Goal: Task Accomplishment & Management: Manage account settings

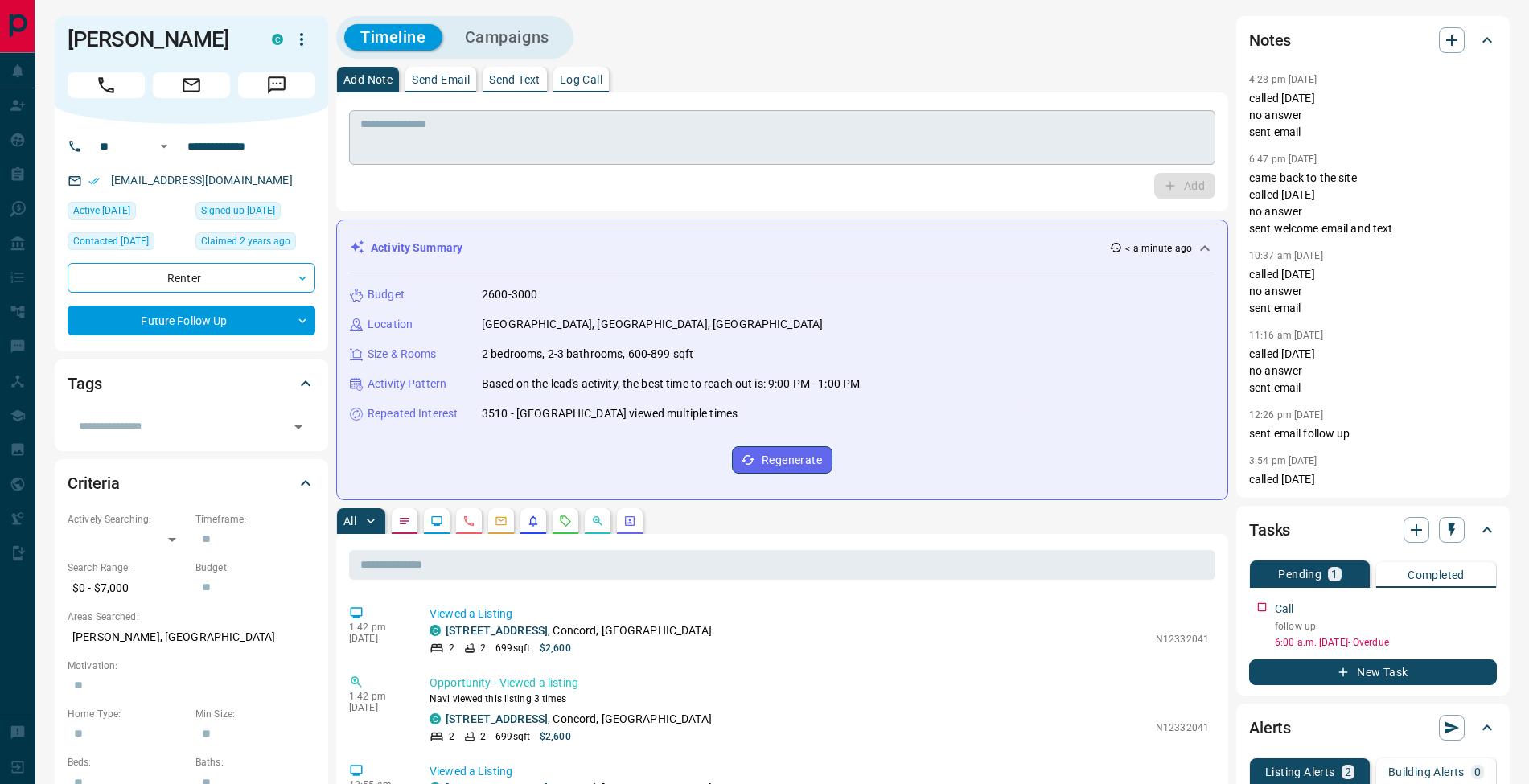
click at [764, 146] on textarea at bounding box center [782, 137] width 843 height 41
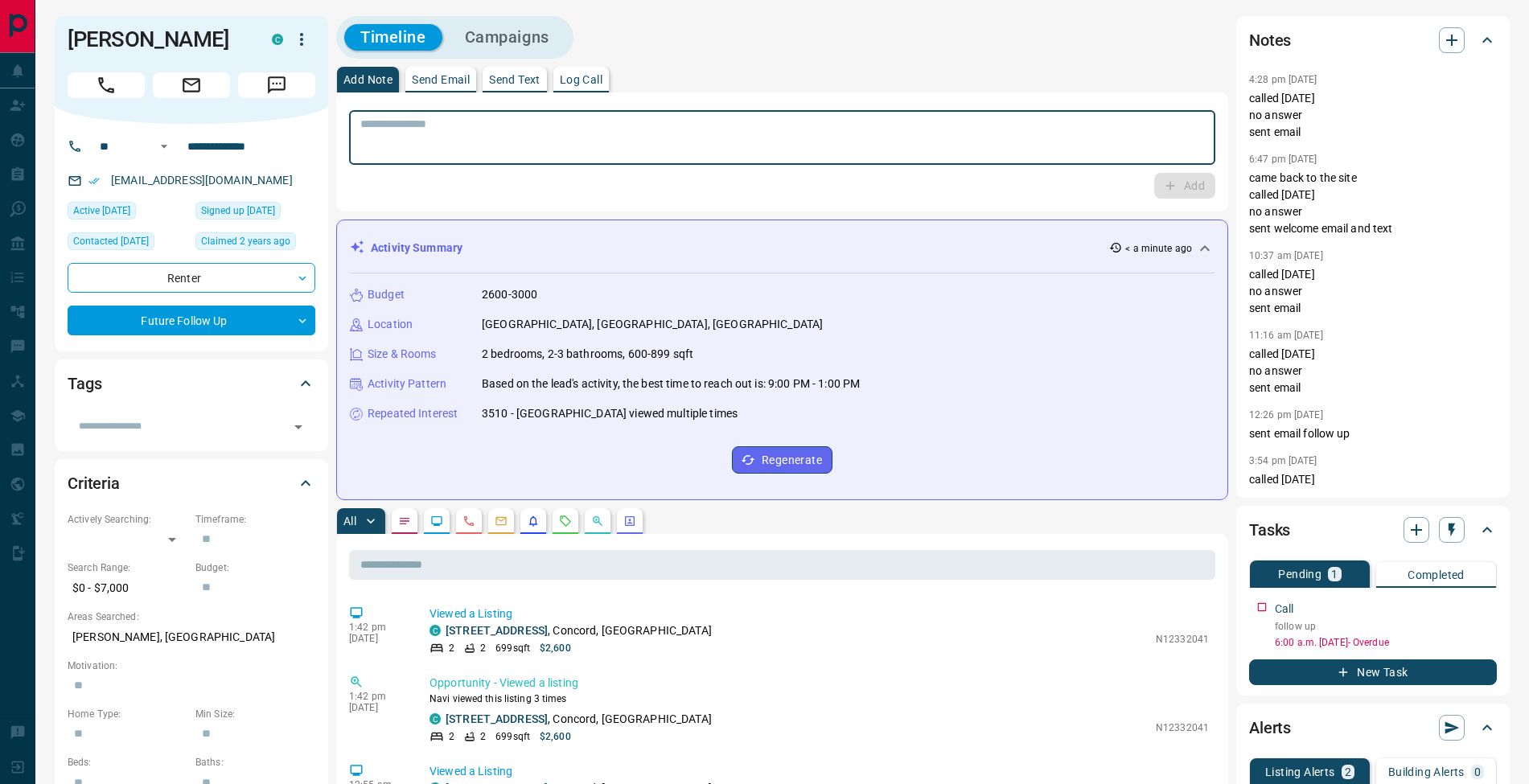
click at [580, 69] on button "Log Call" at bounding box center [581, 79] width 56 height 25
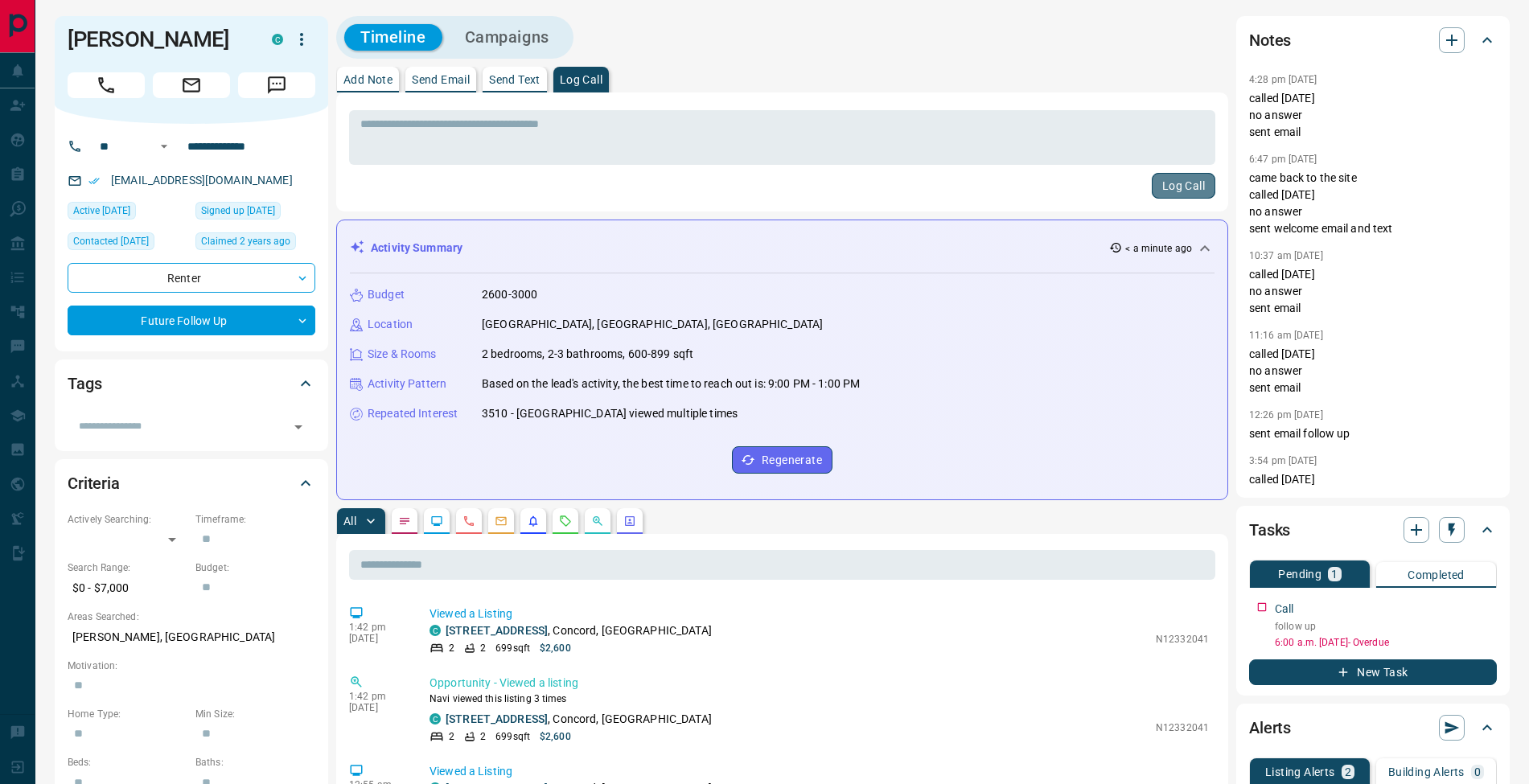
click at [1188, 176] on button "Log Call" at bounding box center [1183, 185] width 63 height 25
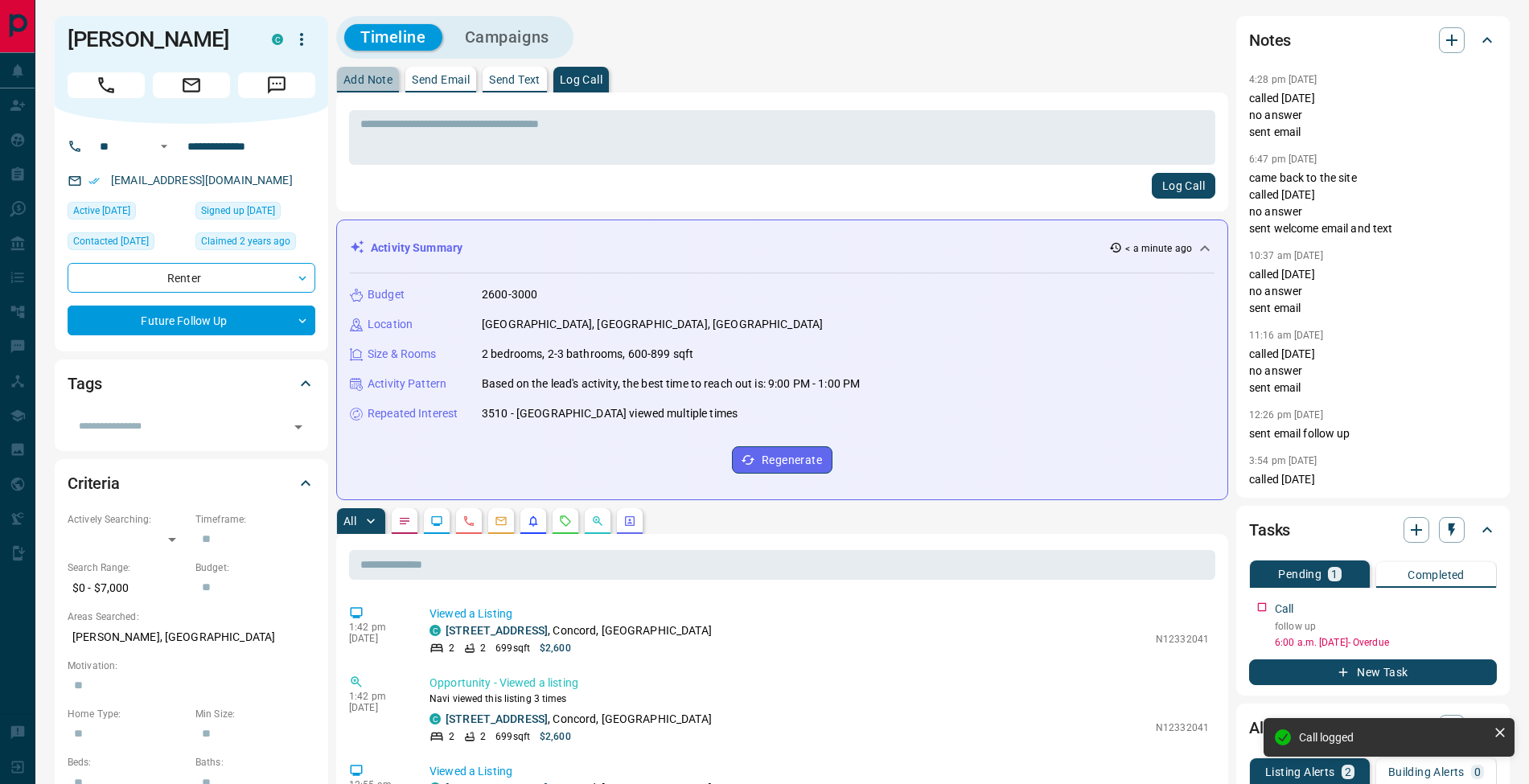
click at [384, 74] on p "Add Note" at bounding box center [368, 80] width 49 height 12
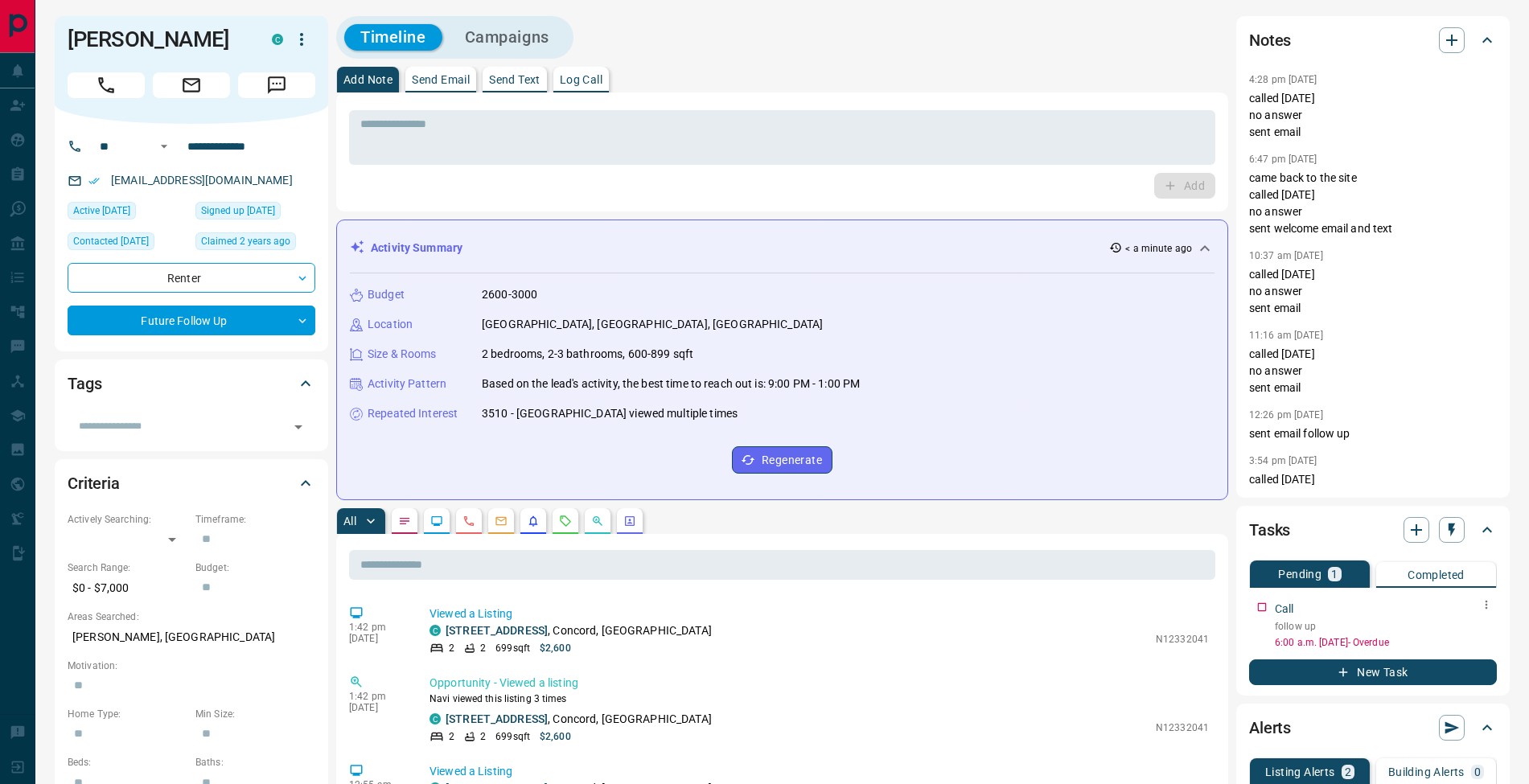
click at [1486, 605] on icon "button" at bounding box center [1487, 605] width 2 height 9
click at [1470, 627] on li "Edit" at bounding box center [1461, 635] width 71 height 24
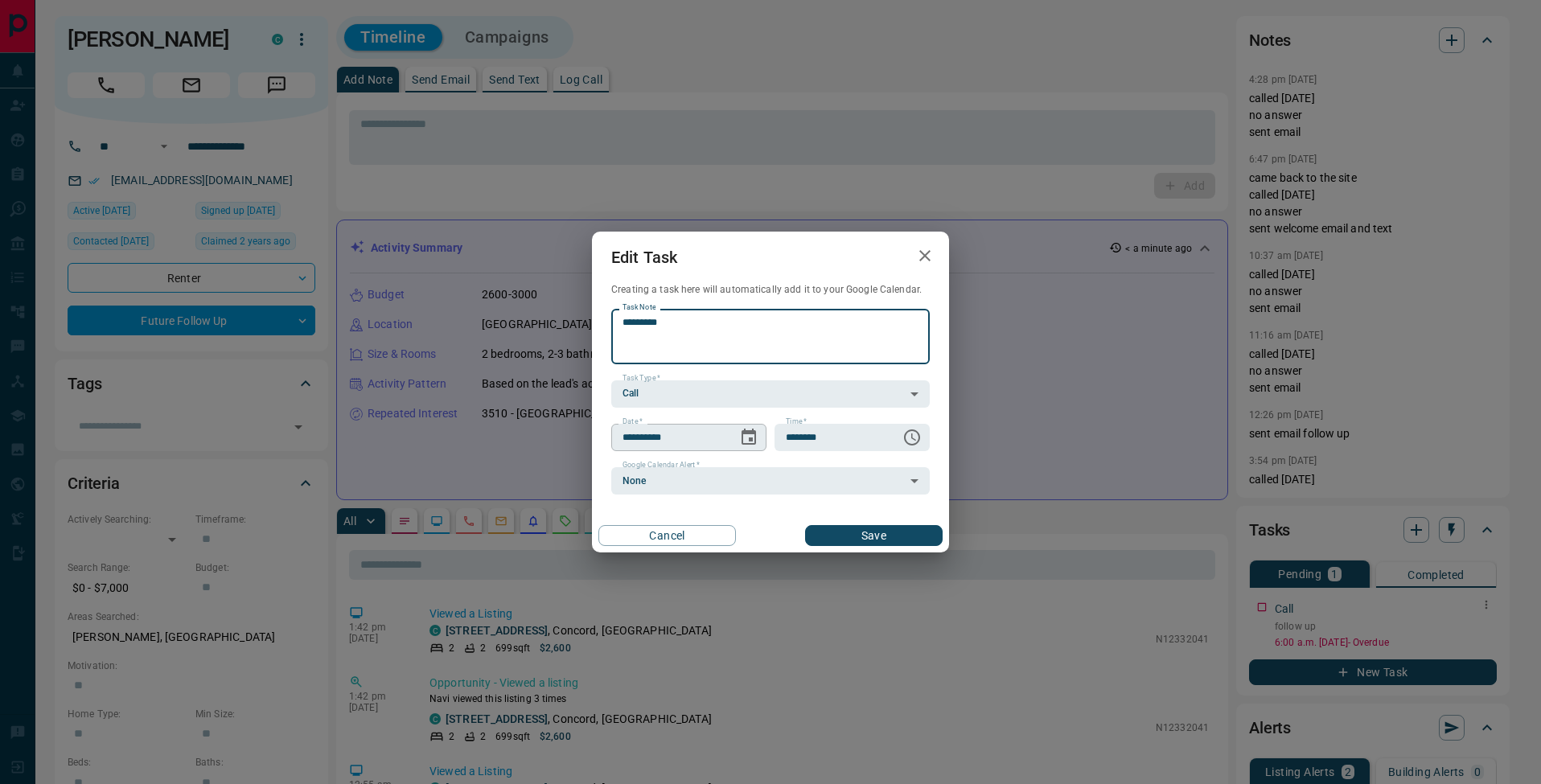
click at [746, 443] on icon "Choose date, selected date is Aug 7, 2025" at bounding box center [749, 438] width 20 height 20
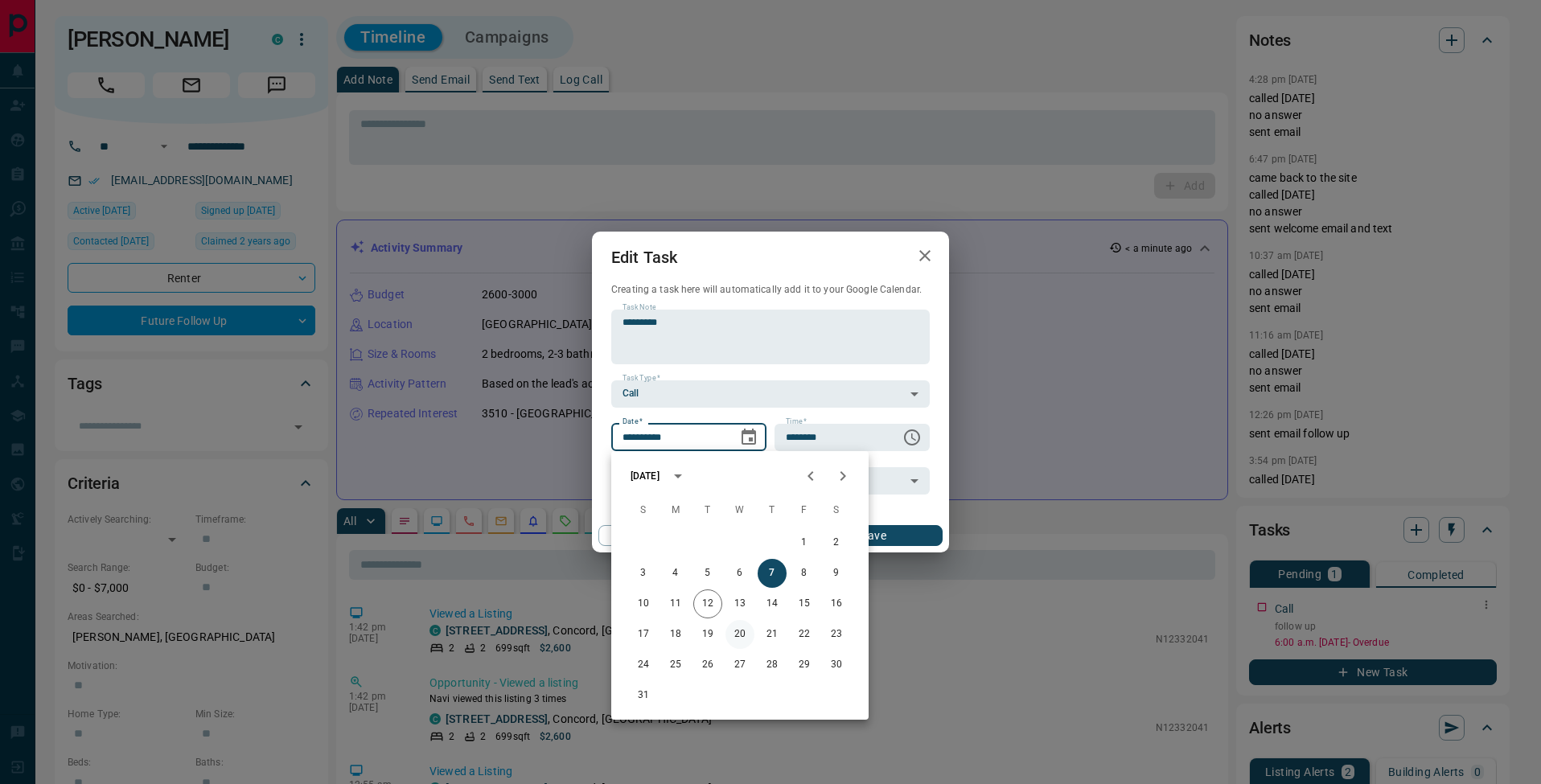
click at [748, 633] on button "20" at bounding box center [740, 635] width 29 height 29
type input "**********"
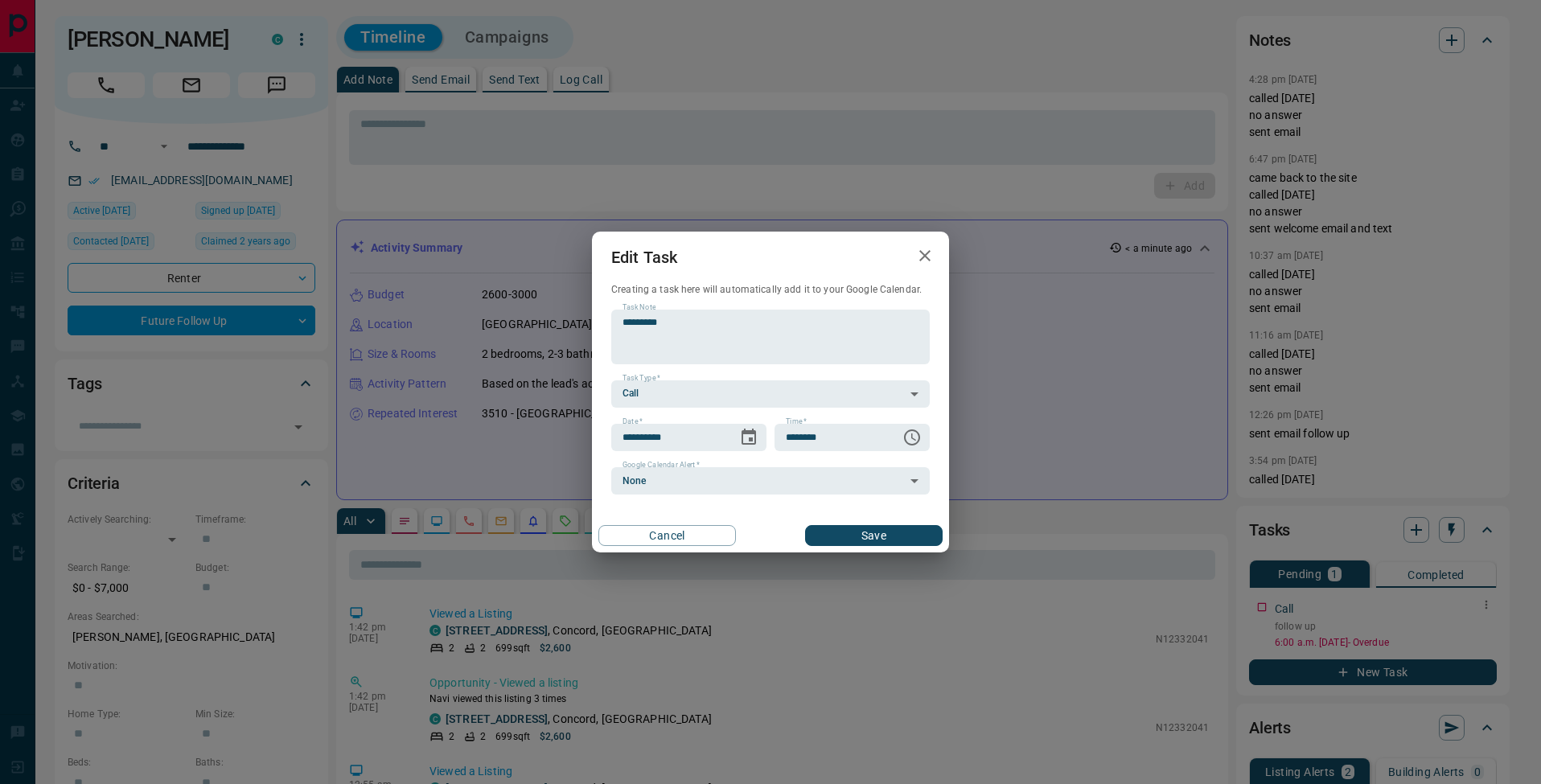
click at [894, 522] on div "Cancel Save" at bounding box center [770, 535] width 357 height 34
click at [893, 532] on button "Save" at bounding box center [874, 535] width 138 height 20
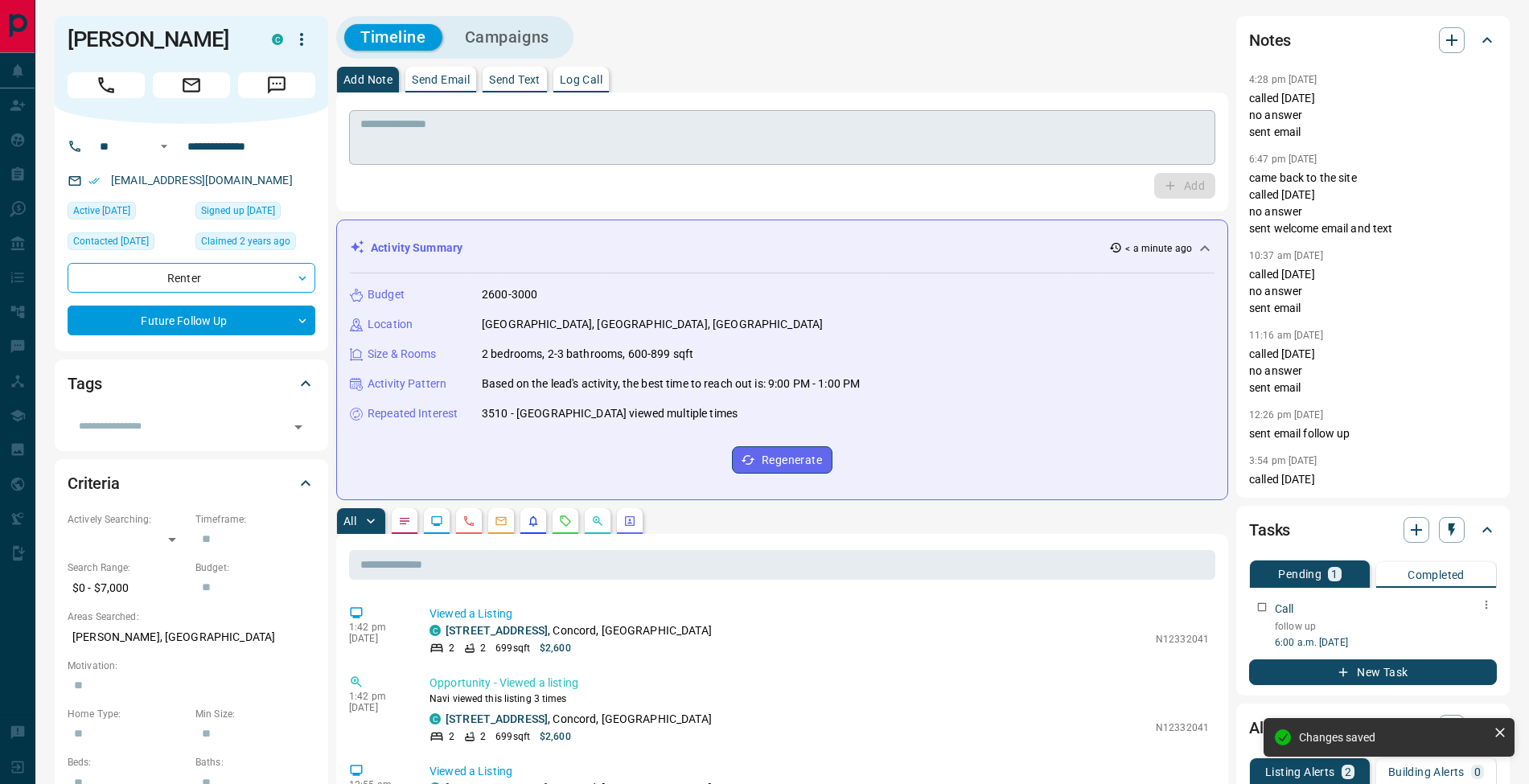
click at [404, 128] on textarea at bounding box center [782, 137] width 843 height 41
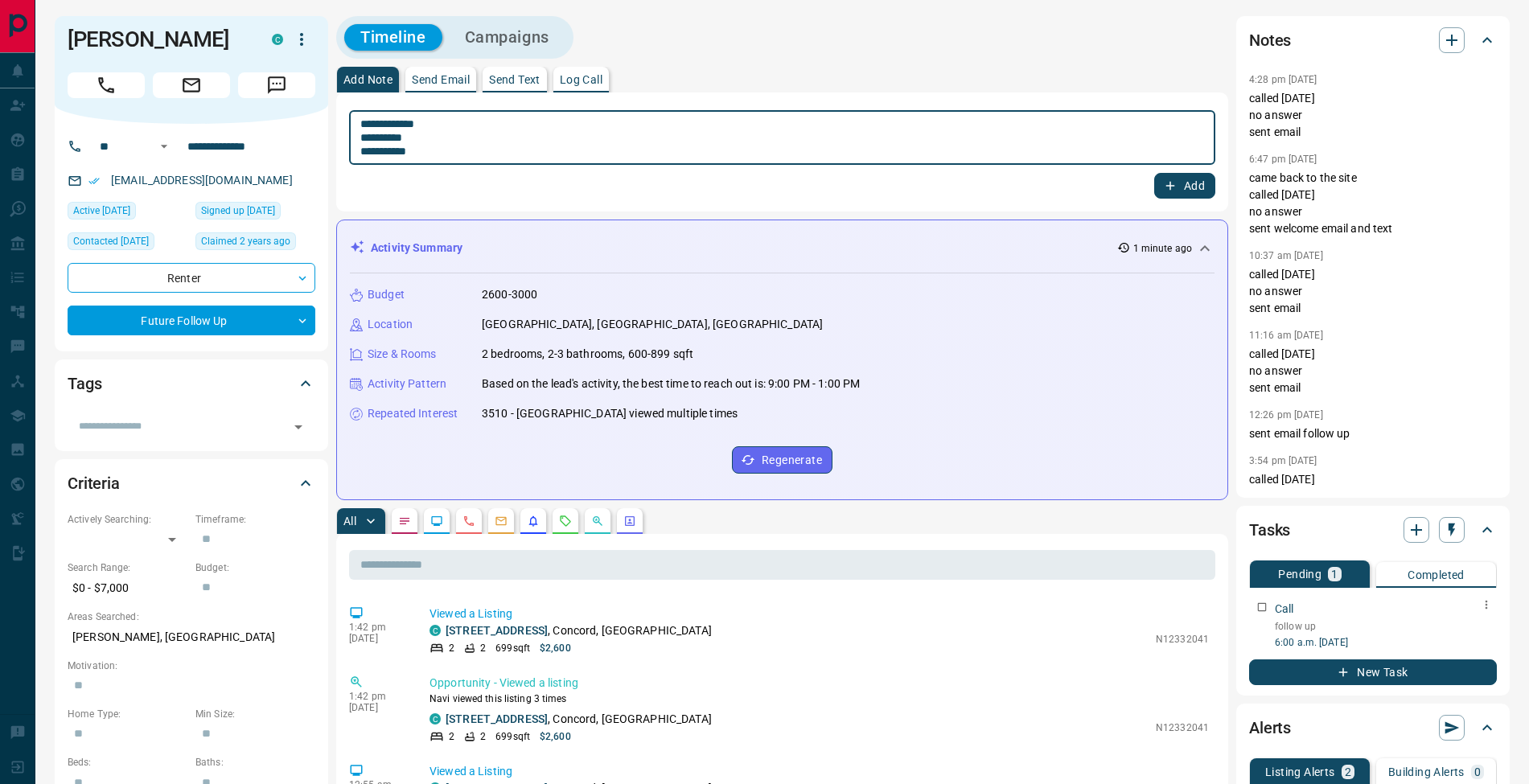
type textarea "**********"
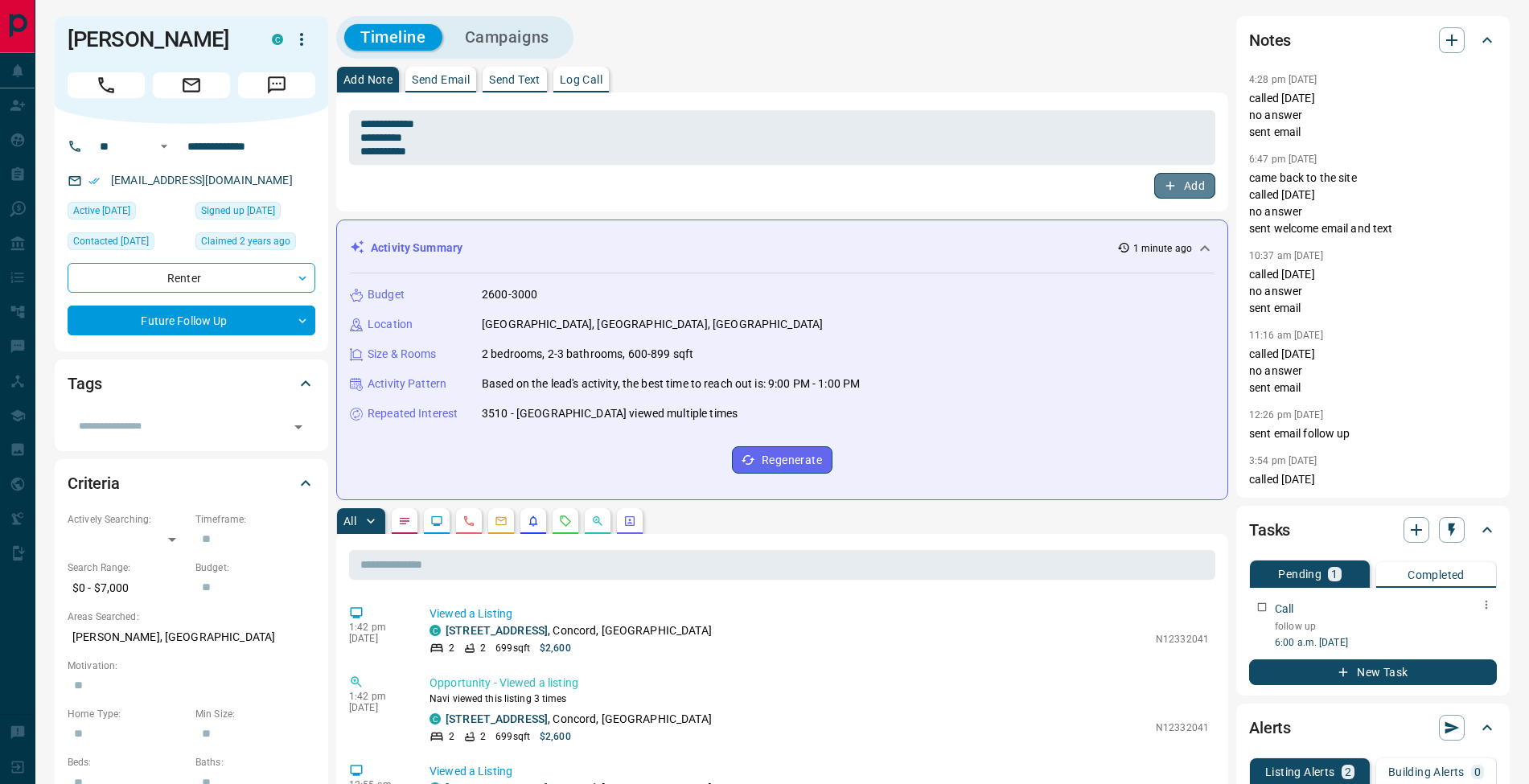
click at [1196, 189] on button "Add" at bounding box center [1185, 185] width 61 height 25
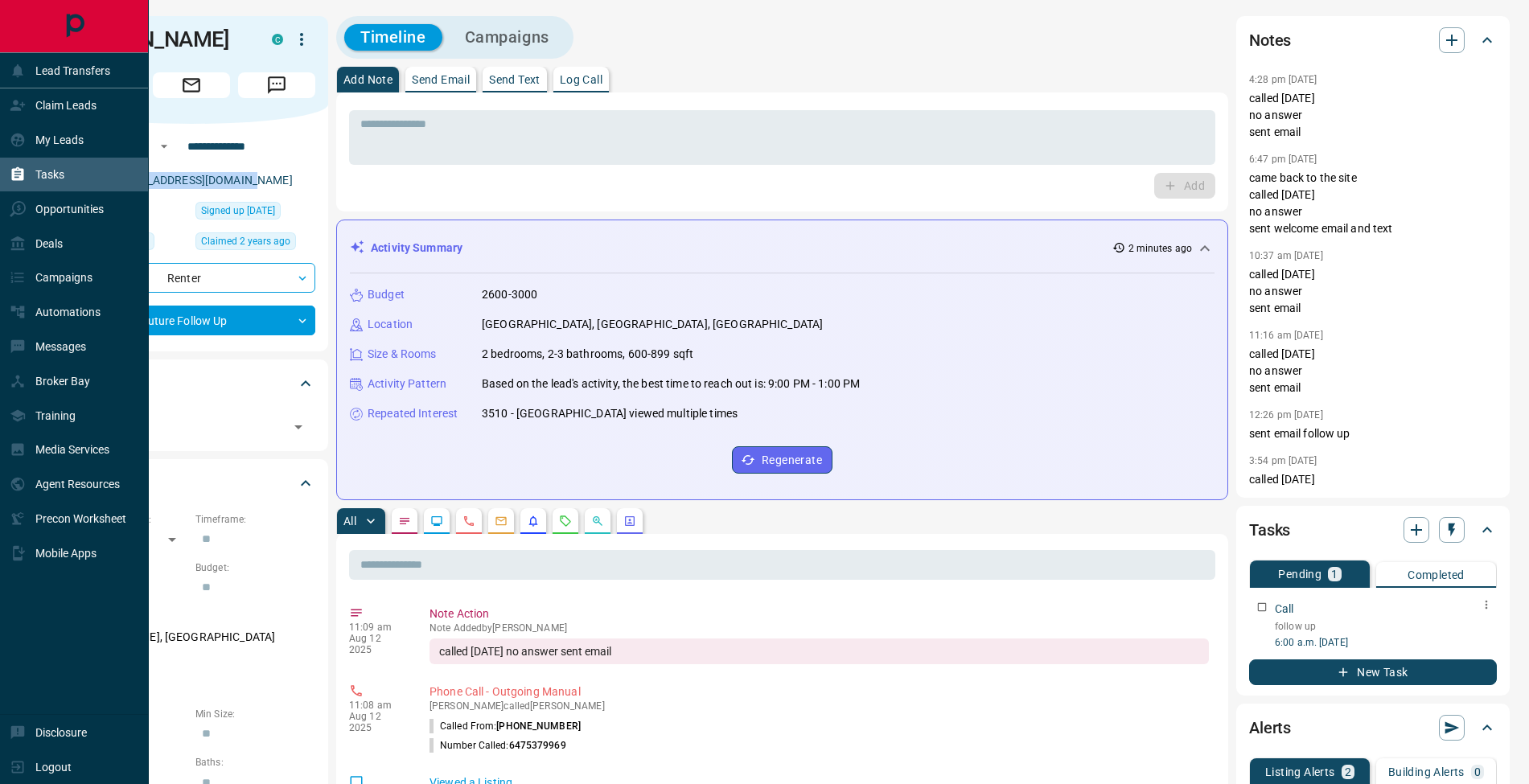
click at [30, 166] on div "Tasks" at bounding box center [37, 175] width 55 height 26
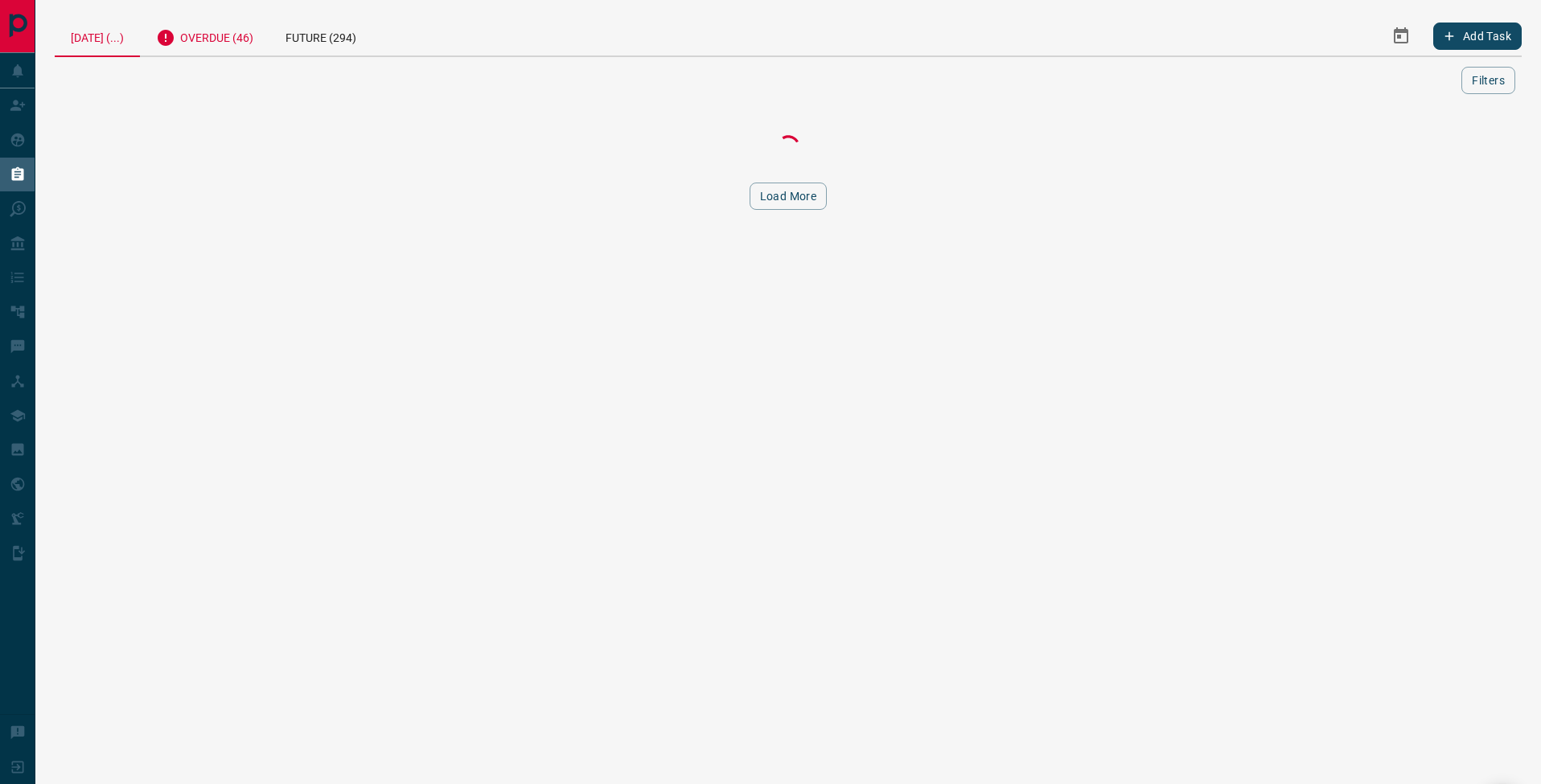
click at [220, 51] on div "Overdue (46)" at bounding box center [205, 35] width 130 height 39
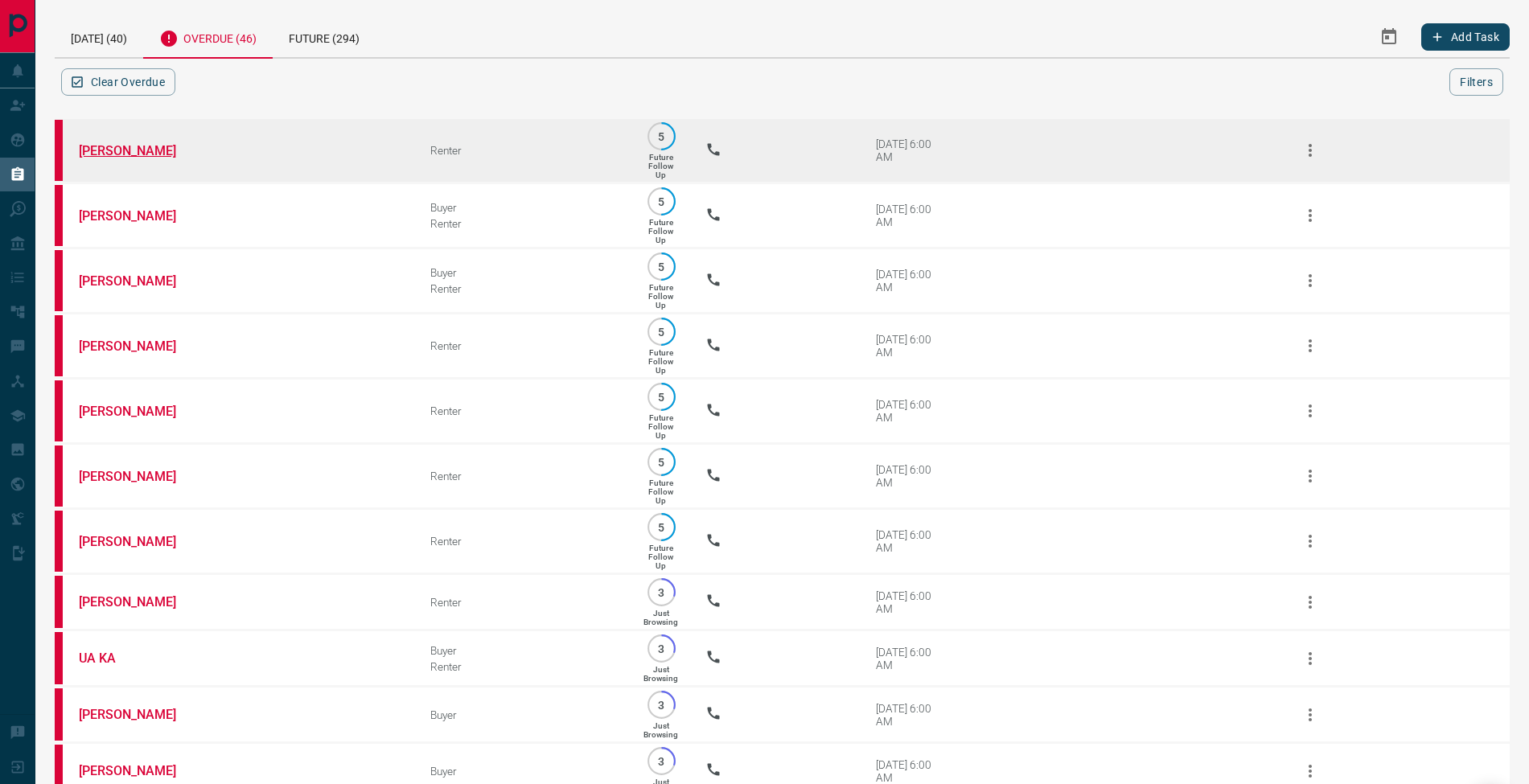
click at [122, 151] on link "[PERSON_NAME]" at bounding box center [139, 151] width 121 height 16
